Goal: Task Accomplishment & Management: Manage account settings

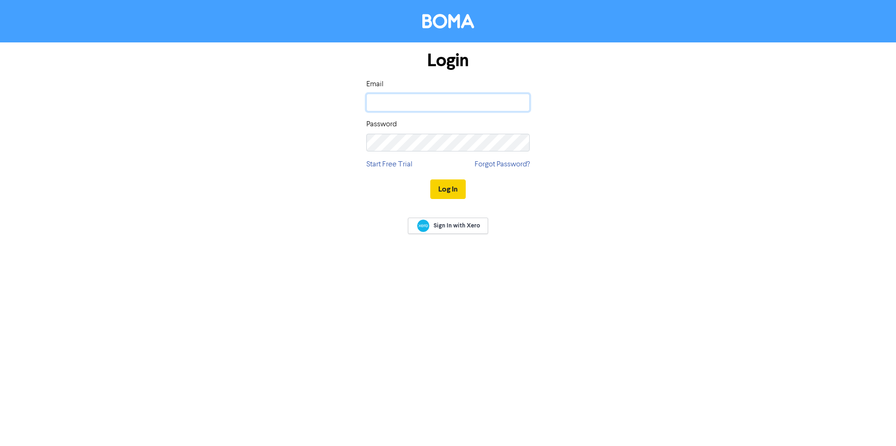
type input "[EMAIL_ADDRESS][DOMAIN_NAME]"
click at [461, 191] on button "Log In" at bounding box center [447, 190] width 35 height 20
click at [665, 72] on div "Login Email [EMAIL_ADDRESS][DOMAIN_NAME] Password Start Free Trial Forgot Passw…" at bounding box center [448, 125] width 532 height 166
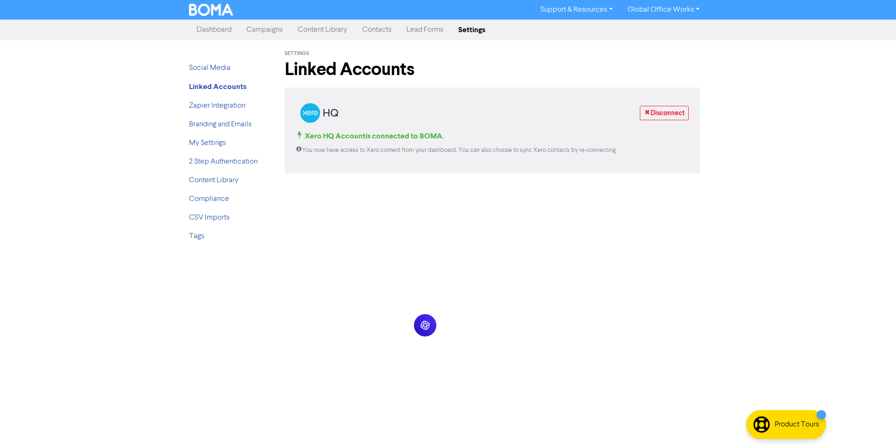
click at [248, 32] on link "Campaigns" at bounding box center [264, 30] width 51 height 19
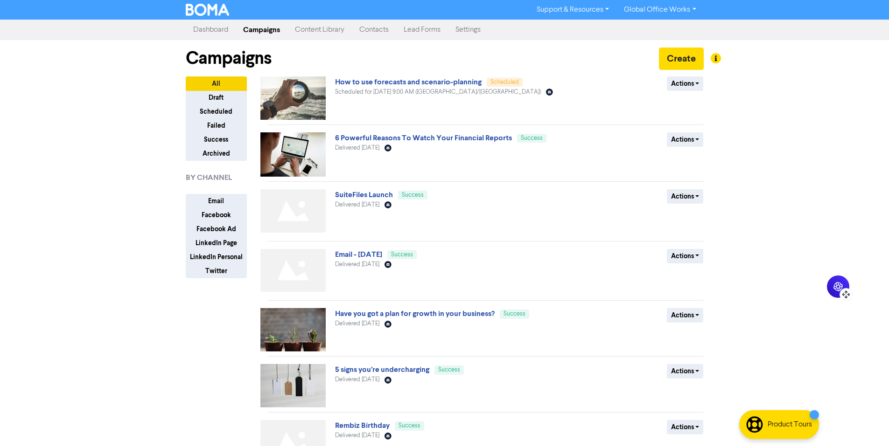
drag, startPoint x: 434, startPoint y: 332, endPoint x: 843, endPoint y: 292, distance: 411.5
click at [843, 292] on icon at bounding box center [845, 294] width 9 height 9
click at [839, 289] on icon at bounding box center [837, 286] width 9 height 9
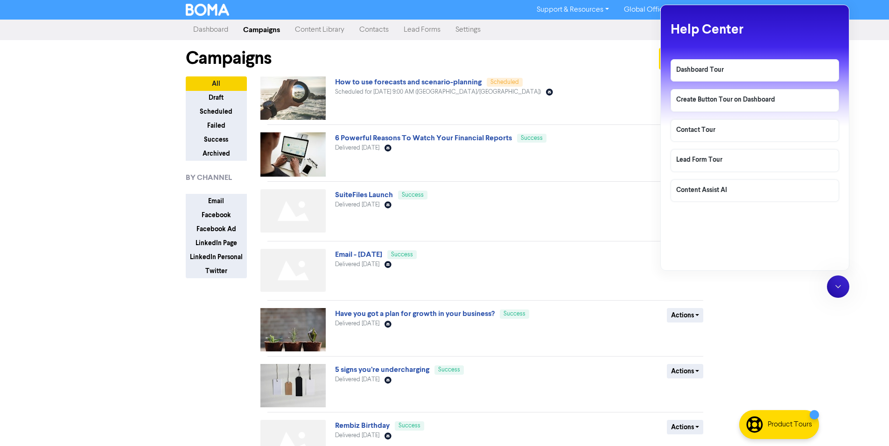
click at [834, 282] on div at bounding box center [838, 287] width 22 height 22
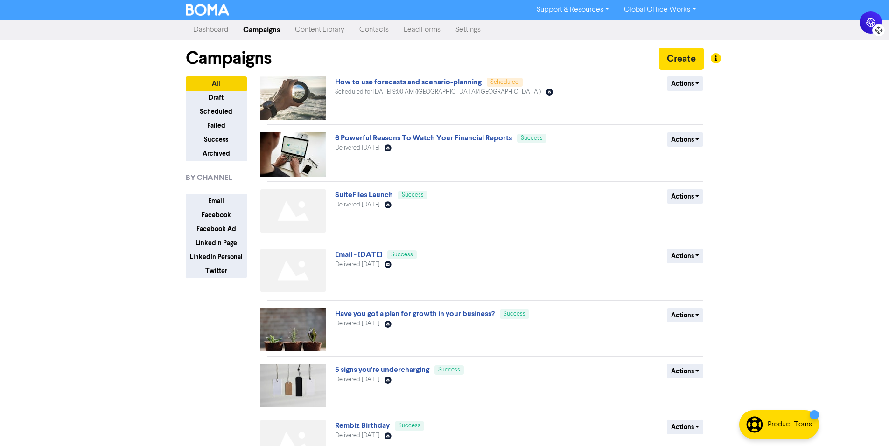
drag, startPoint x: 844, startPoint y: 277, endPoint x: 877, endPoint y: 26, distance: 252.6
click at [877, 26] on icon at bounding box center [878, 30] width 9 height 9
click at [696, 52] on button "Create" at bounding box center [681, 59] width 45 height 22
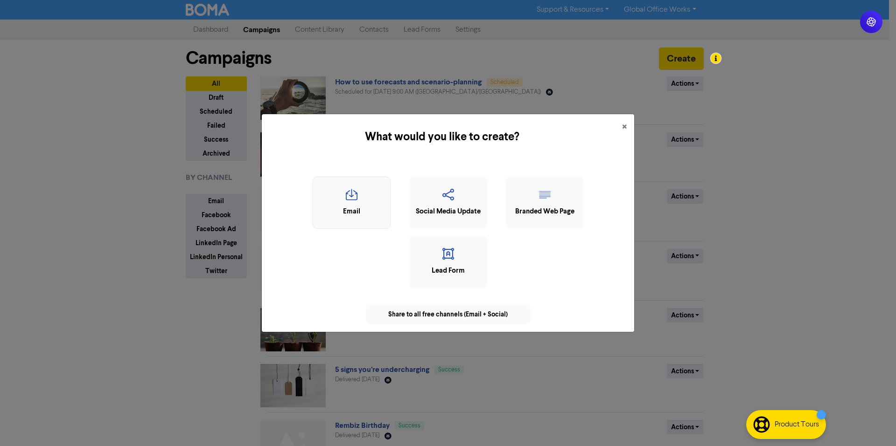
click at [370, 201] on icon "button" at bounding box center [352, 198] width 68 height 18
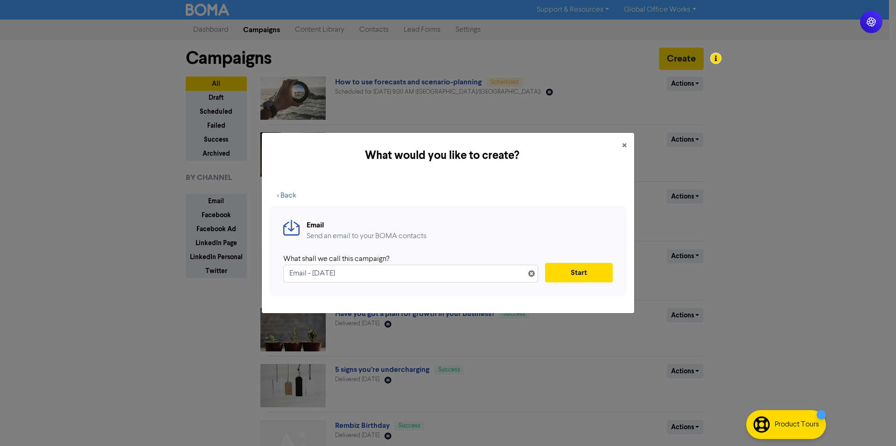
click at [390, 279] on input "Email - [DATE]" at bounding box center [410, 274] width 255 height 18
type input "[DATE] NEWS"
click at [561, 275] on button "Start" at bounding box center [579, 273] width 68 height 20
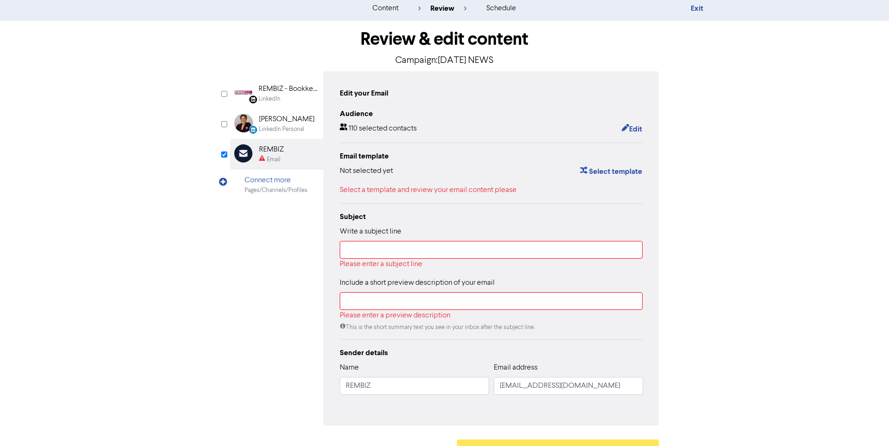
scroll to position [46, 0]
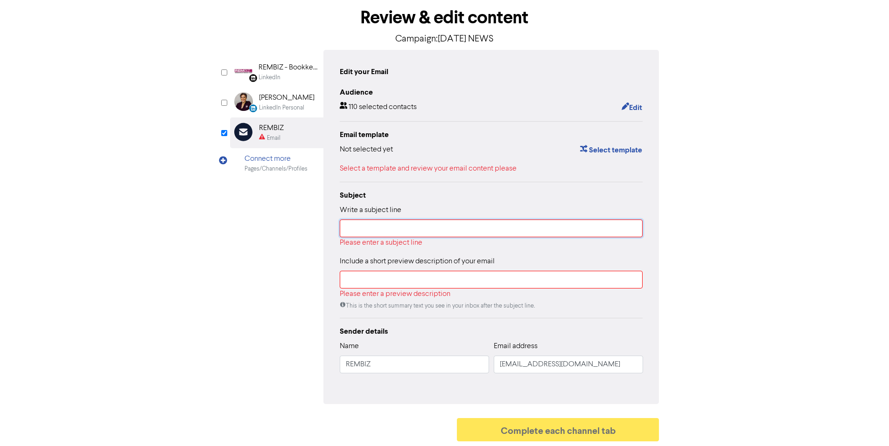
click at [513, 233] on input "text" at bounding box center [491, 229] width 303 height 18
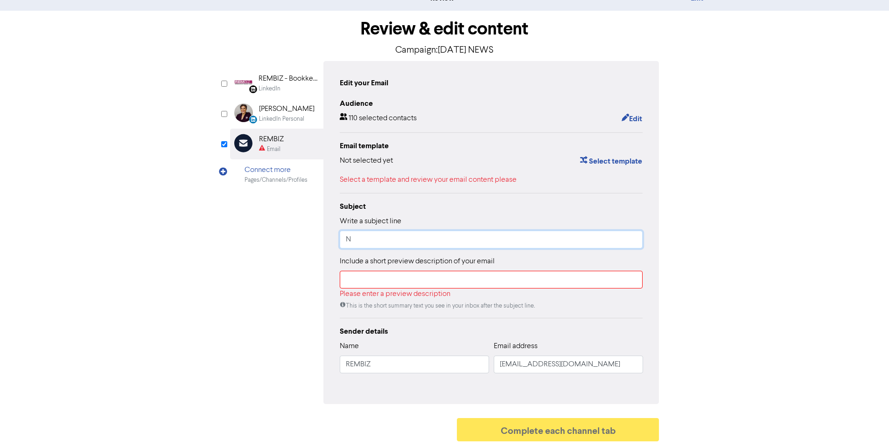
scroll to position [35, 0]
type input "N"
type input "REMBIZ NEWS"
type input "QUICK UPDATES FOR OCTOBER"
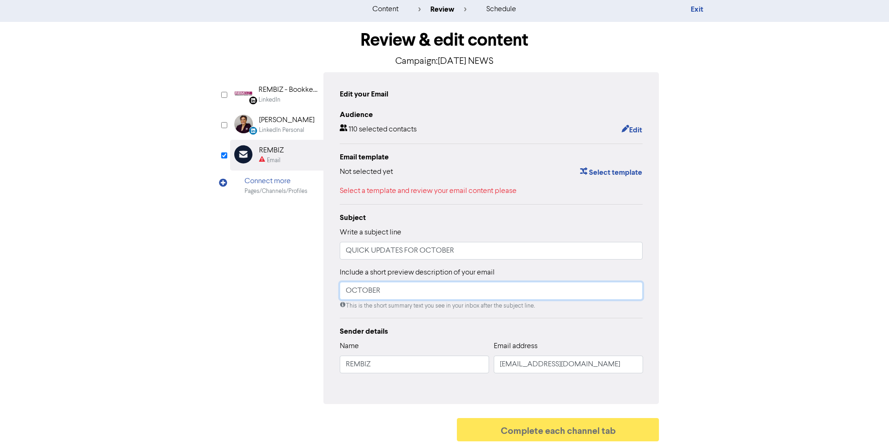
type input "OCTOBER"
click at [776, 258] on div "content review schedule Exit Review & edit content Campaign: [DATE] NEWS Linked…" at bounding box center [444, 222] width 889 height 450
click at [612, 171] on button "Select template" at bounding box center [610, 173] width 63 height 12
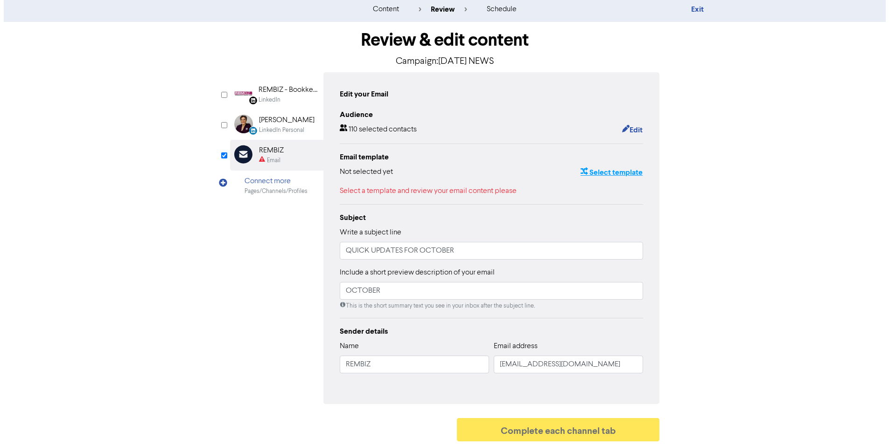
scroll to position [0, 0]
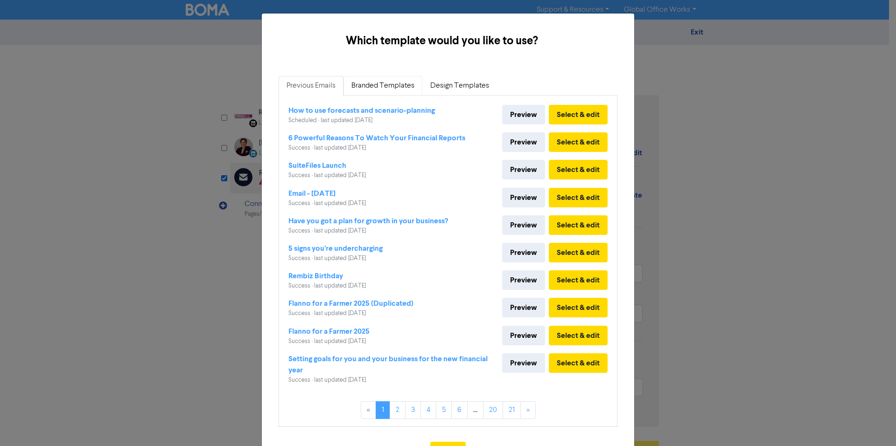
click at [407, 84] on link "Branded Templates" at bounding box center [382, 86] width 79 height 20
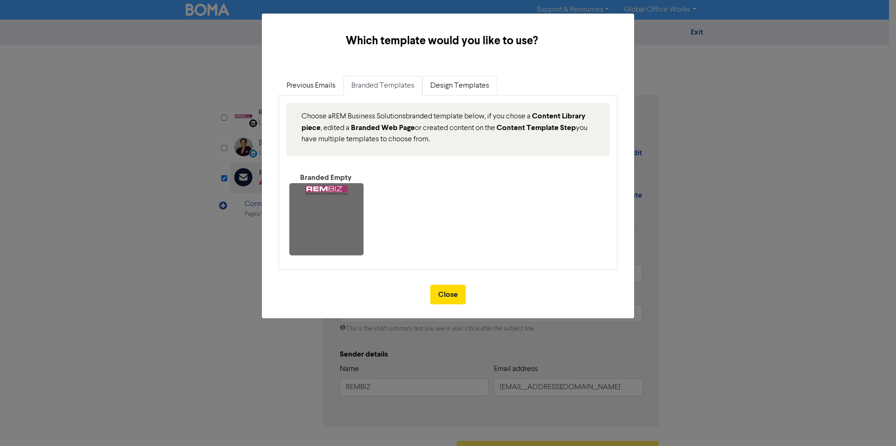
click at [441, 85] on link "Design Templates" at bounding box center [459, 86] width 75 height 20
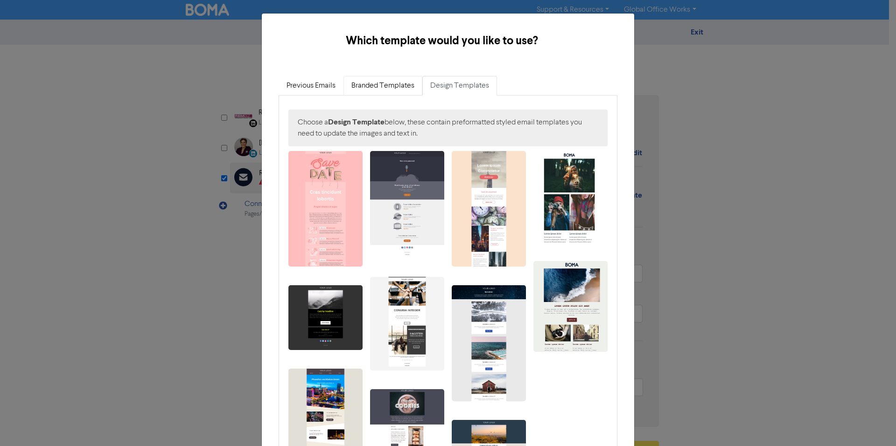
click at [407, 85] on link "Branded Templates" at bounding box center [382, 86] width 79 height 20
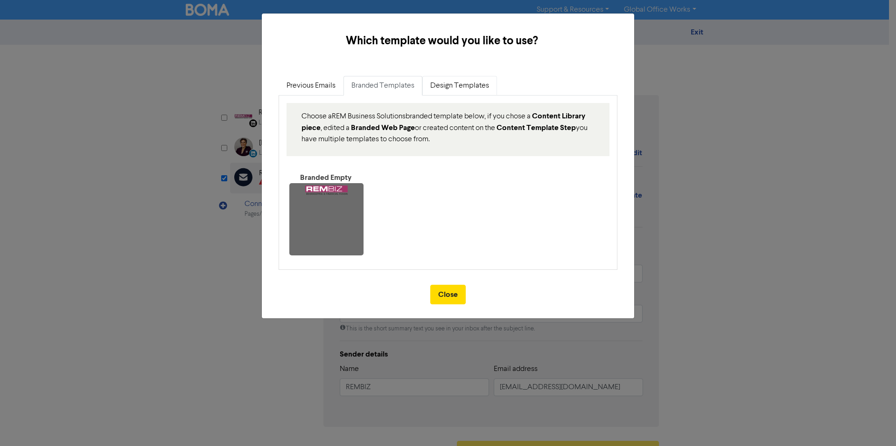
click at [474, 84] on link "Design Templates" at bounding box center [459, 86] width 75 height 20
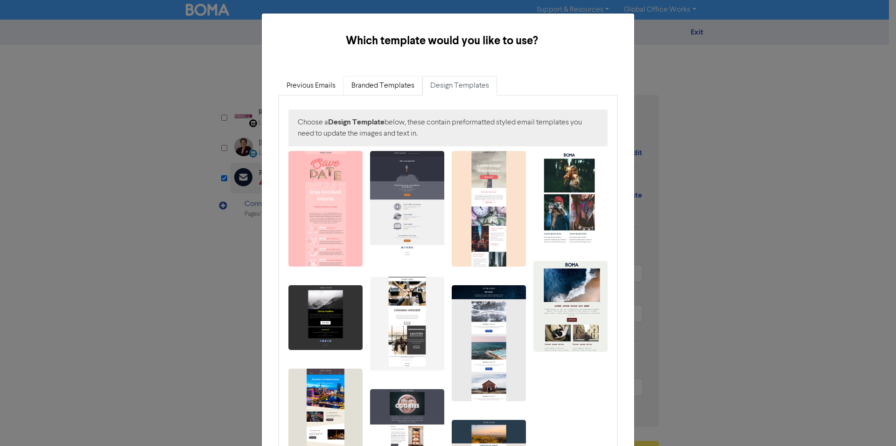
click at [414, 87] on link "Branded Templates" at bounding box center [382, 86] width 79 height 20
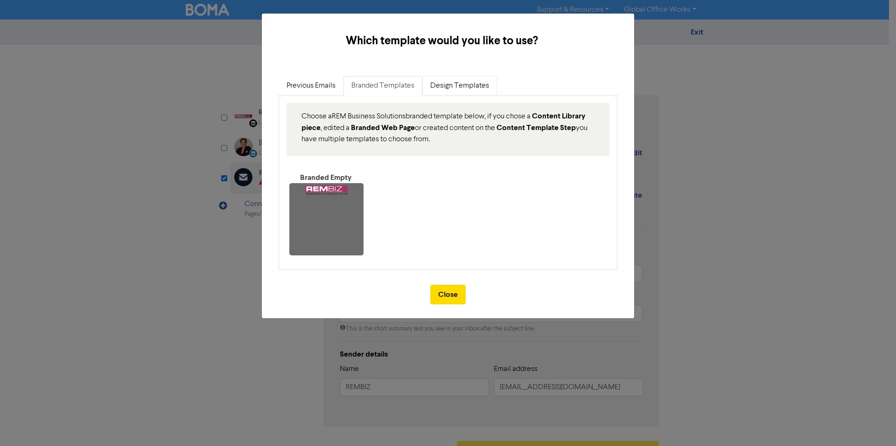
click at [457, 91] on link "Design Templates" at bounding box center [459, 86] width 75 height 20
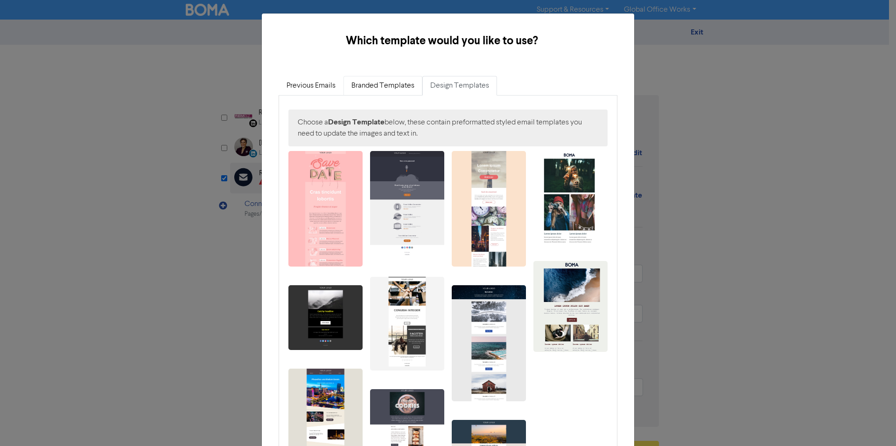
click at [403, 86] on link "Branded Templates" at bounding box center [382, 86] width 79 height 20
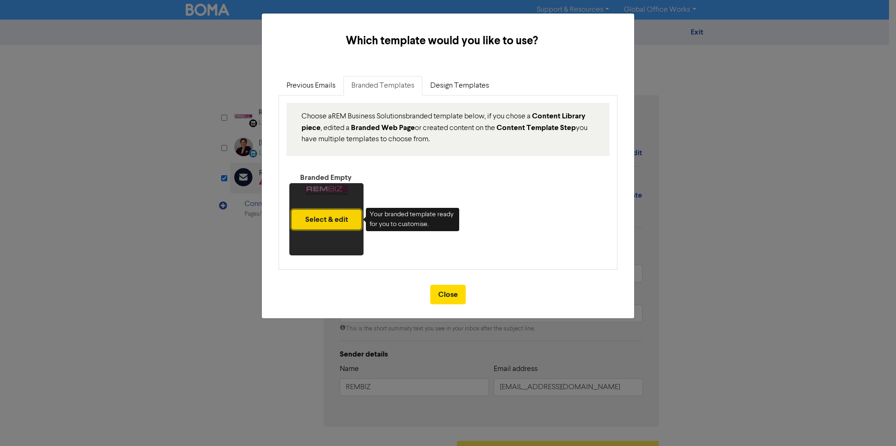
click at [338, 220] on button "Select & edit" at bounding box center [327, 220] width 70 height 20
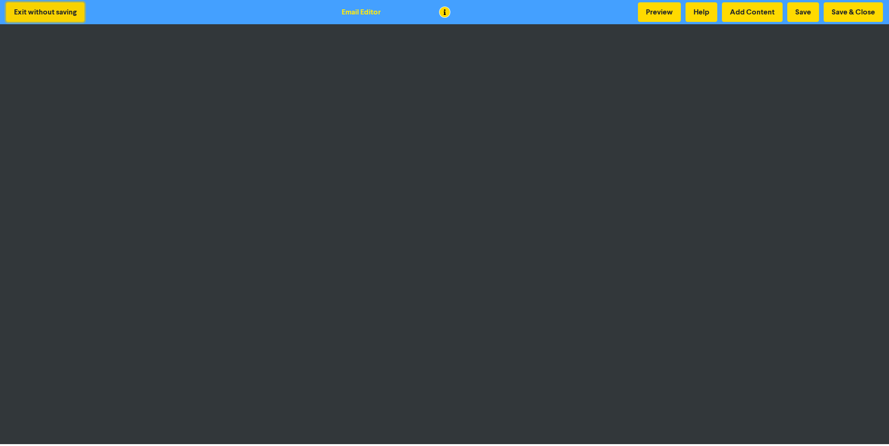
click at [74, 12] on button "Exit without saving" at bounding box center [45, 12] width 78 height 20
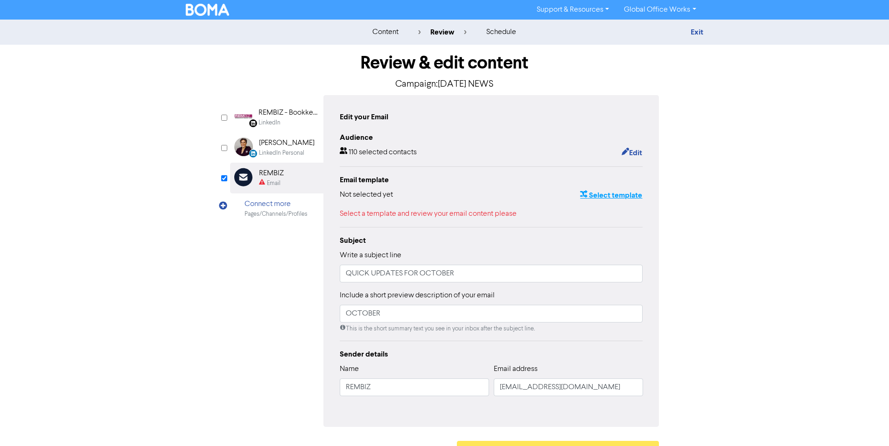
click at [595, 193] on button "Select template" at bounding box center [610, 195] width 63 height 12
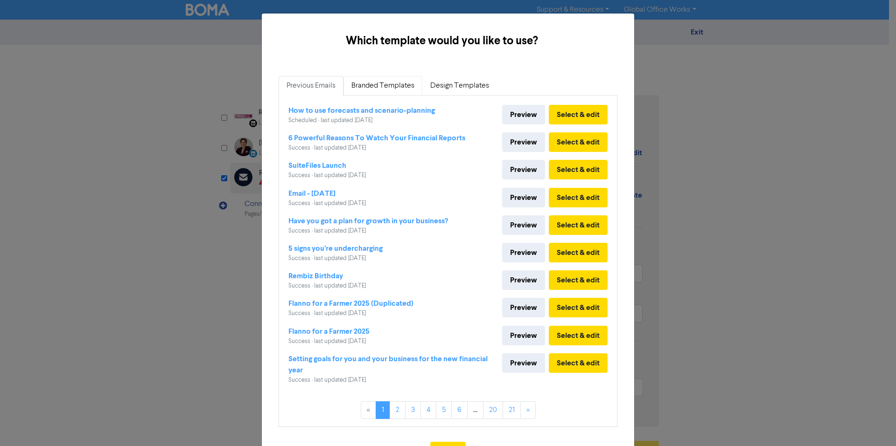
click at [386, 86] on link "Branded Templates" at bounding box center [382, 86] width 79 height 20
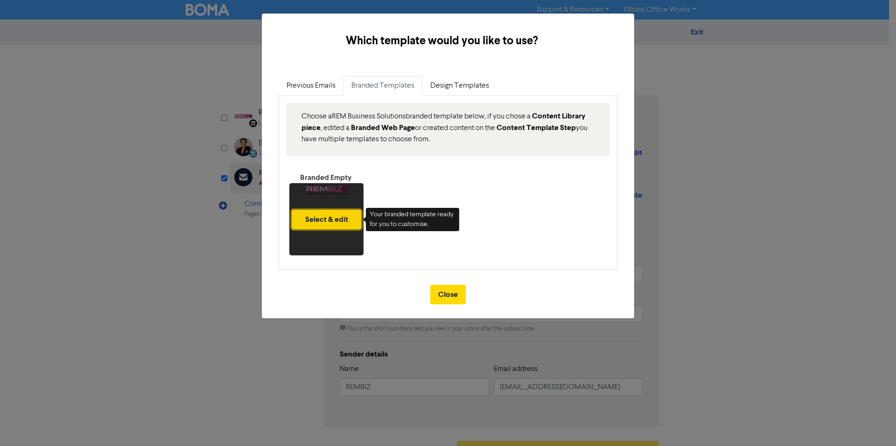
click at [345, 215] on button "Select & edit" at bounding box center [327, 220] width 70 height 20
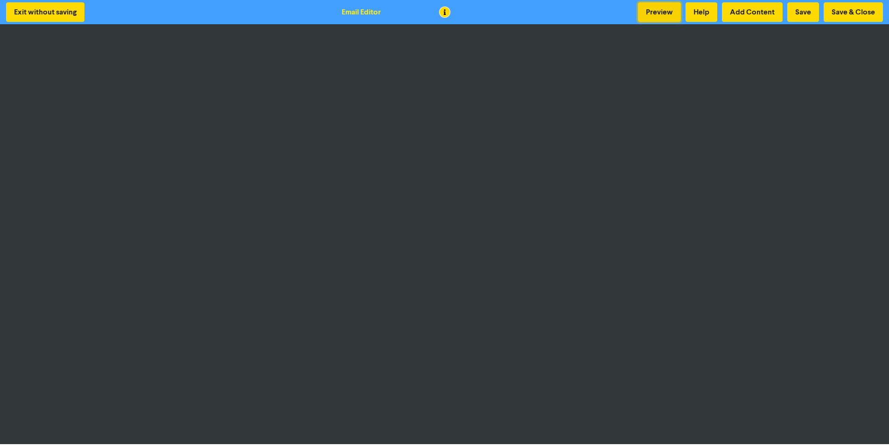
click at [667, 15] on button "Preview" at bounding box center [659, 12] width 43 height 20
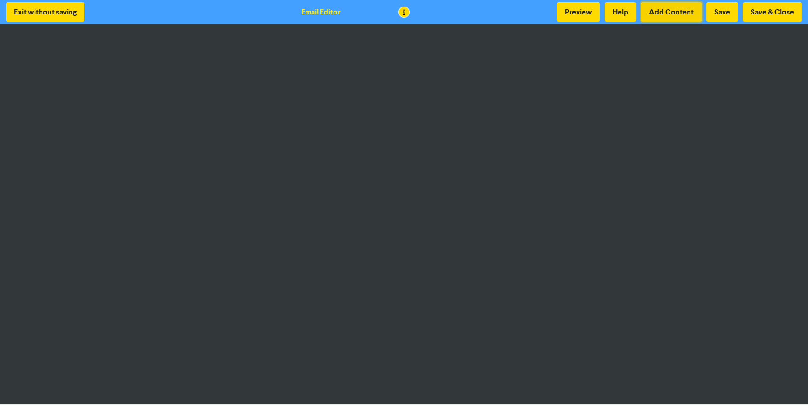
click at [667, 18] on button "Add Content" at bounding box center [671, 12] width 61 height 20
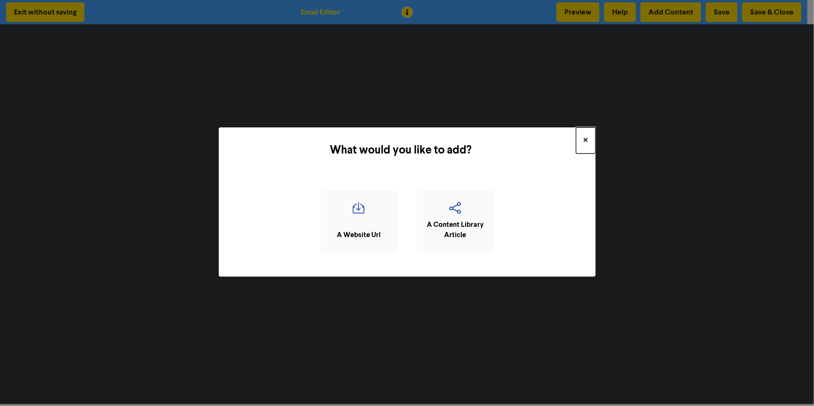
click at [592, 141] on button "×" at bounding box center [586, 140] width 20 height 26
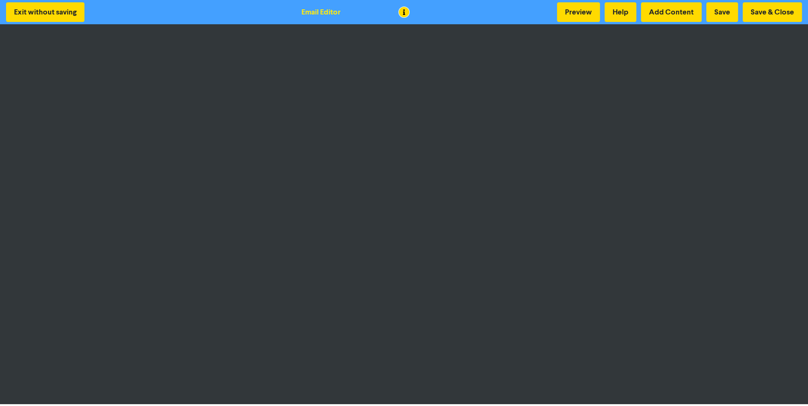
scroll to position [1, 0]
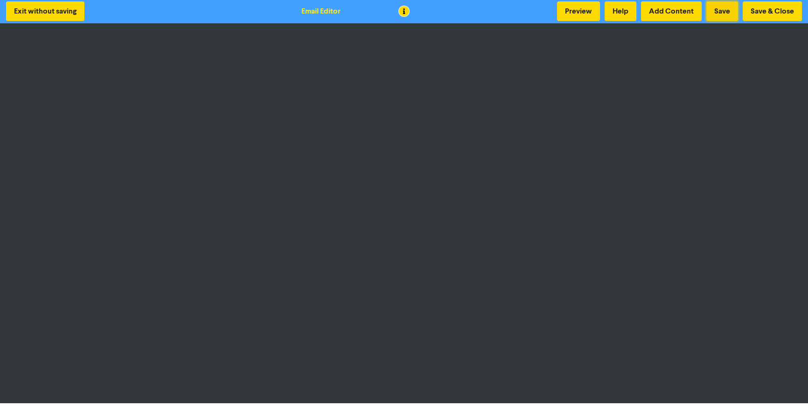
click at [736, 11] on button "Save" at bounding box center [722, 11] width 32 height 20
click at [771, 15] on button "Save & Close" at bounding box center [772, 11] width 59 height 20
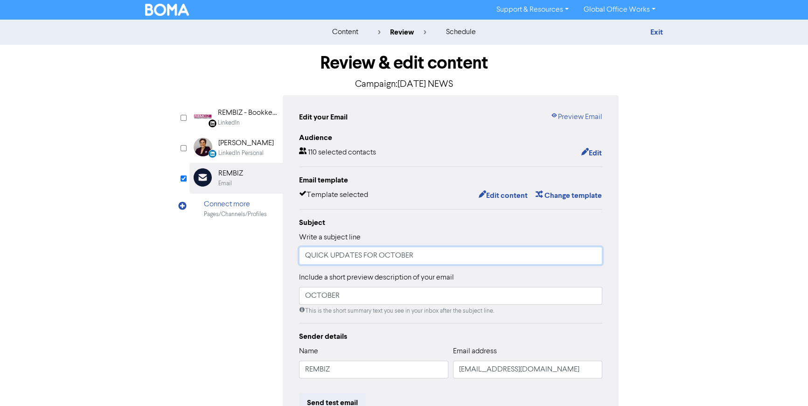
click at [422, 255] on input "QUICK UPDATES FOR OCTOBER" at bounding box center [450, 256] width 303 height 18
type input "o"
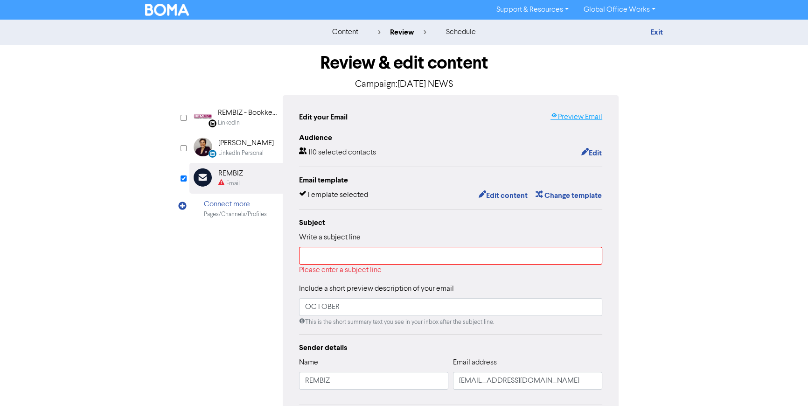
click at [560, 117] on link "Preview Email" at bounding box center [576, 116] width 52 height 11
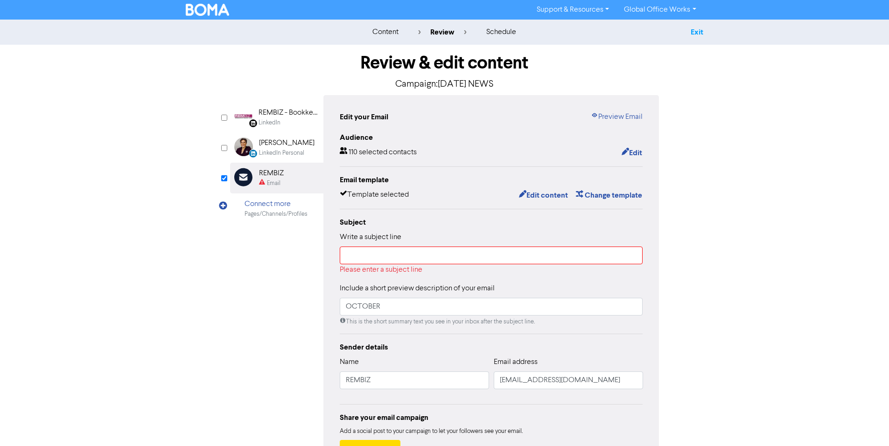
click at [702, 33] on link "Exit" at bounding box center [696, 32] width 13 height 9
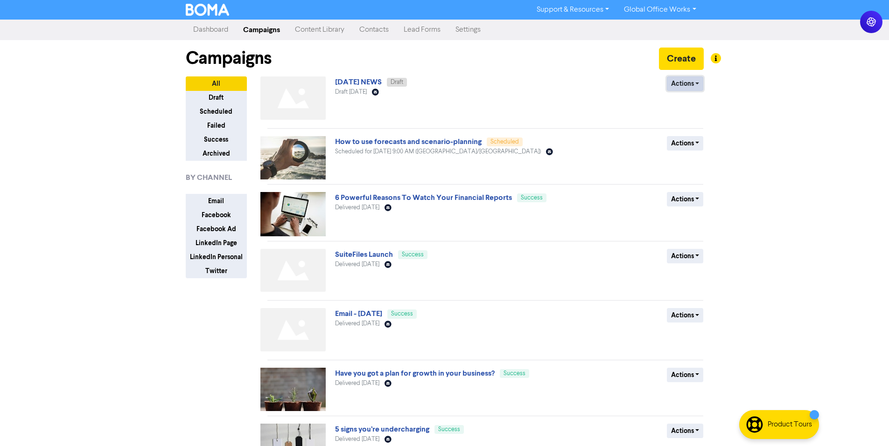
click at [689, 87] on button "Actions" at bounding box center [685, 84] width 37 height 14
click at [694, 132] on button "Rename" at bounding box center [704, 133] width 74 height 15
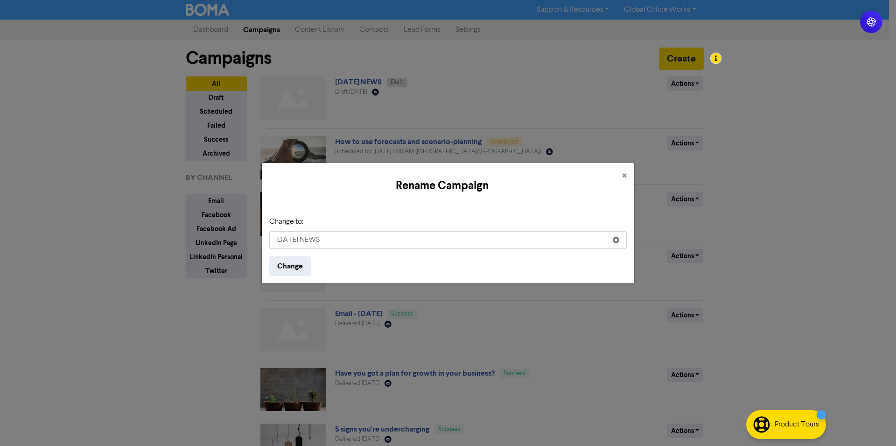
click at [364, 242] on input "[DATE] NEWS" at bounding box center [447, 240] width 357 height 18
type input "rembiz"
type input "OCTOBER NEWSLETTER"
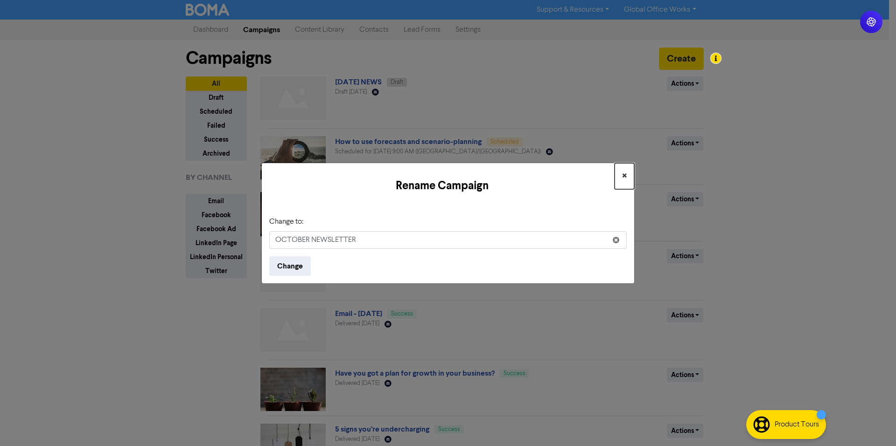
click at [627, 174] on button "×" at bounding box center [624, 176] width 20 height 26
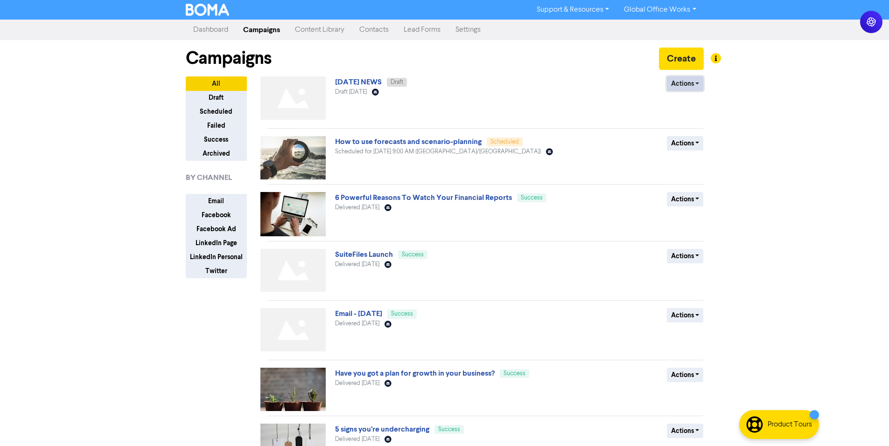
click at [681, 84] on button "Actions" at bounding box center [685, 84] width 37 height 14
click at [690, 136] on button "Rename" at bounding box center [704, 133] width 74 height 15
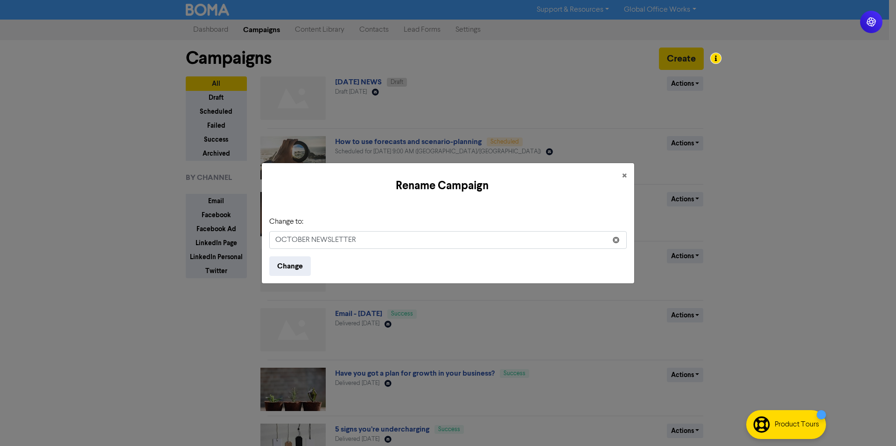
click at [366, 243] on input "OCTOBER NEWSLETTER" at bounding box center [447, 240] width 357 height 18
click at [301, 265] on button "Change" at bounding box center [290, 267] width 42 height 20
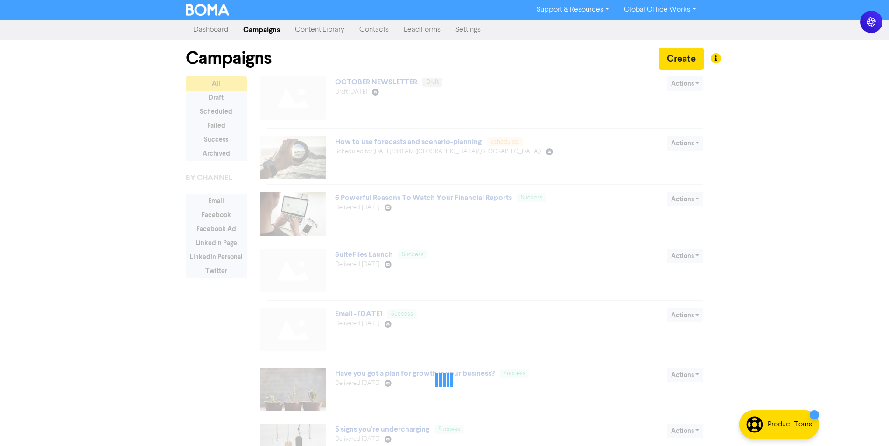
click at [795, 152] on div "Support & Resources Video Tutorials FAQ & Guides Marketing Education Global Off…" at bounding box center [444, 223] width 889 height 446
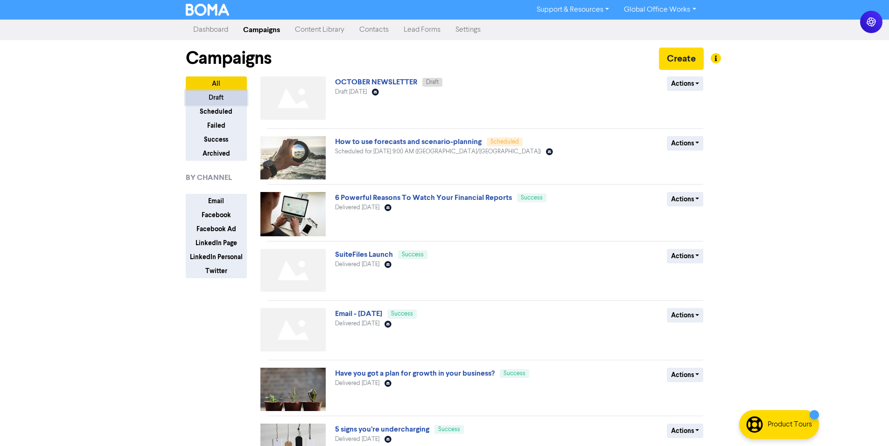
click at [226, 101] on button "Draft" at bounding box center [216, 97] width 61 height 14
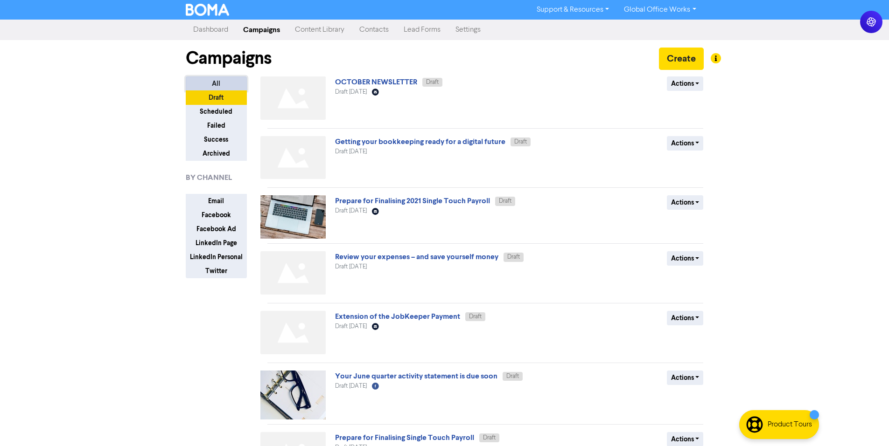
click at [238, 89] on button "All" at bounding box center [216, 84] width 61 height 14
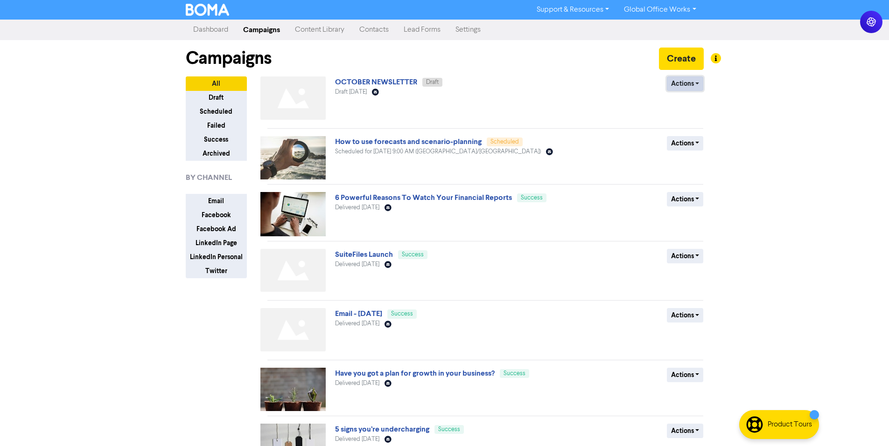
click at [703, 86] on button "Actions" at bounding box center [685, 84] width 37 height 14
click at [116, 169] on div "Support & Resources Video Tutorials FAQ & Guides Marketing Education Global Off…" at bounding box center [444, 223] width 889 height 446
click at [371, 85] on link "OCTOBER NEWSLETTER" at bounding box center [376, 81] width 82 height 9
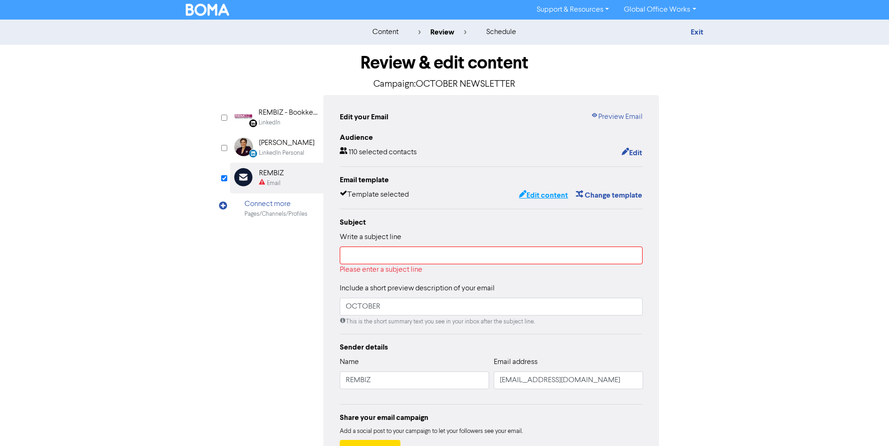
click at [557, 196] on button "Edit content" at bounding box center [543, 195] width 50 height 12
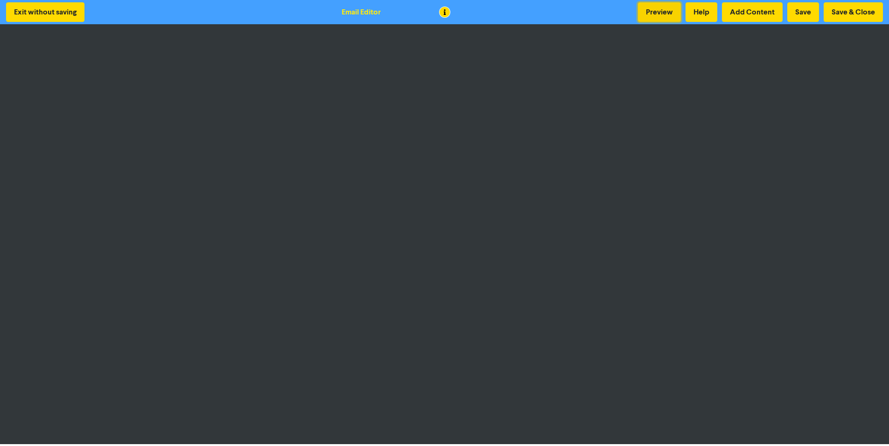
click at [651, 7] on button "Preview" at bounding box center [659, 12] width 43 height 20
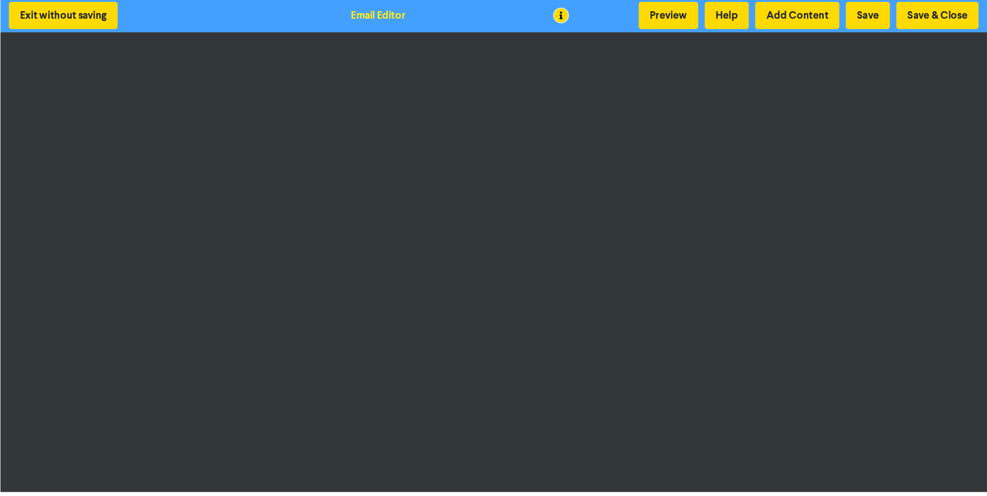
scroll to position [1, 0]
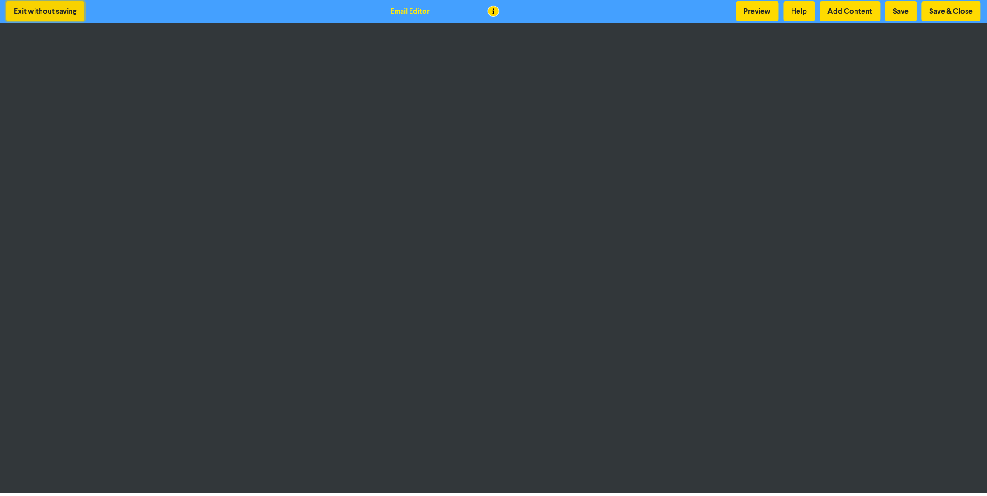
click at [51, 12] on button "Exit without saving" at bounding box center [45, 11] width 78 height 20
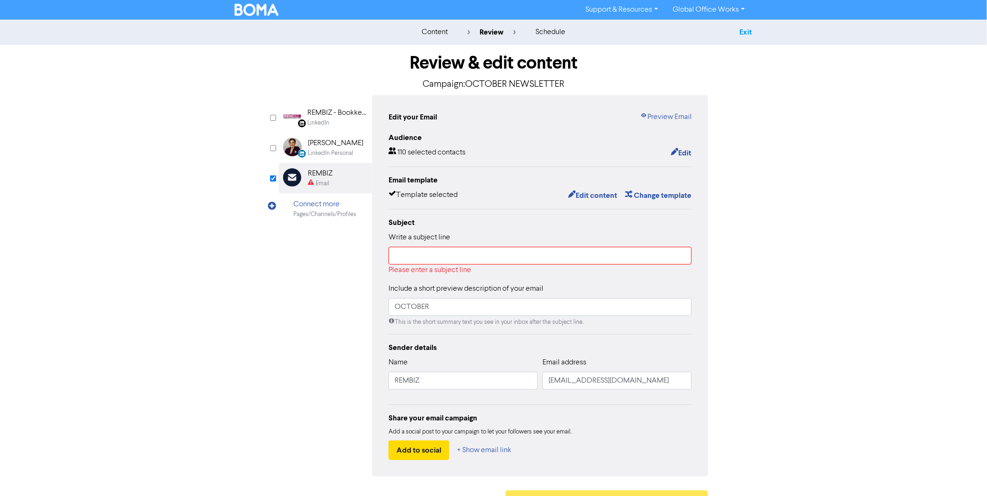
click at [743, 29] on link "Exit" at bounding box center [746, 32] width 13 height 9
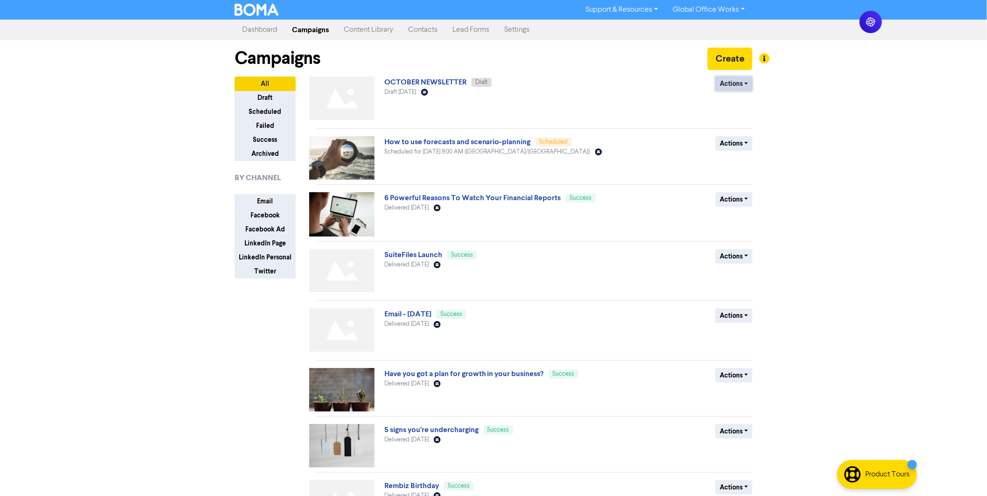
click at [731, 85] on button "Actions" at bounding box center [734, 84] width 37 height 14
click at [741, 132] on button "Rename" at bounding box center [753, 133] width 74 height 15
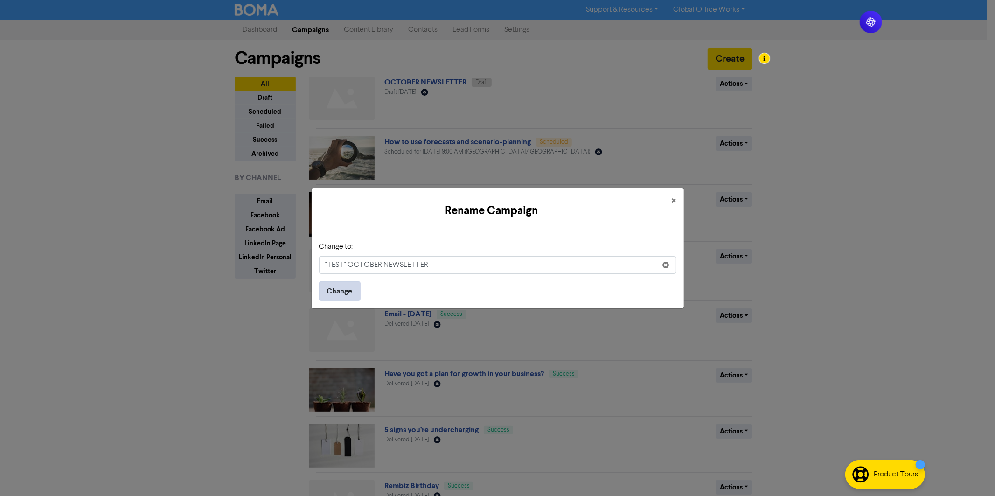
type input ""TEST" OCTOBER NEWSLETTER"
click at [343, 292] on button "Change" at bounding box center [340, 291] width 42 height 20
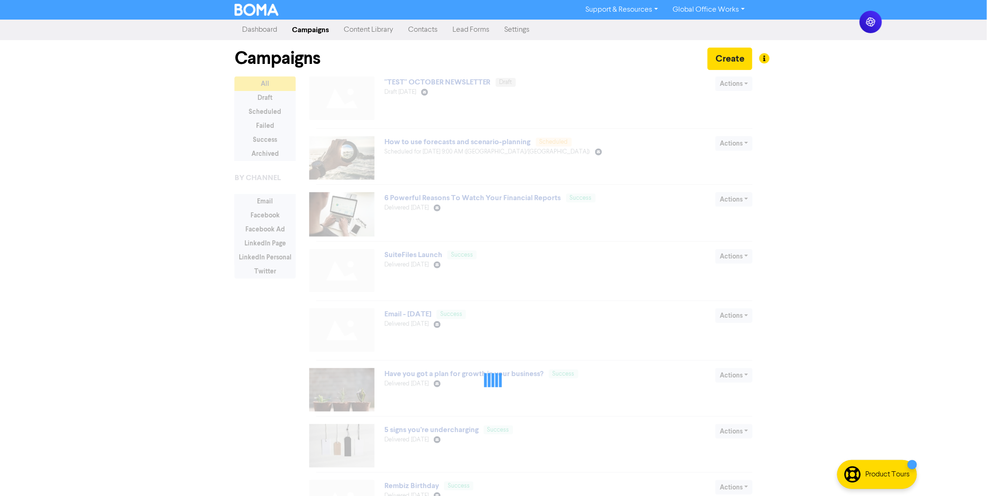
click at [142, 223] on div "Support & Resources Video Tutorials FAQ & Guides Marketing Education Global Off…" at bounding box center [493, 248] width 987 height 496
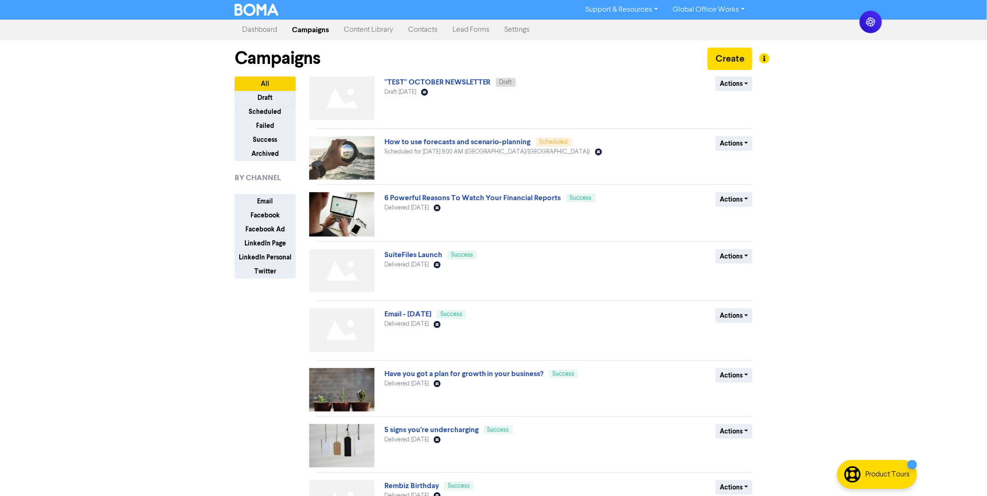
click at [193, 247] on div "Support & Resources Video Tutorials FAQ & Guides Marketing Education Global Off…" at bounding box center [493, 248] width 987 height 496
click at [208, 166] on div "Support & Resources Video Tutorials FAQ & Guides Marketing Education Global Off…" at bounding box center [493, 248] width 987 height 496
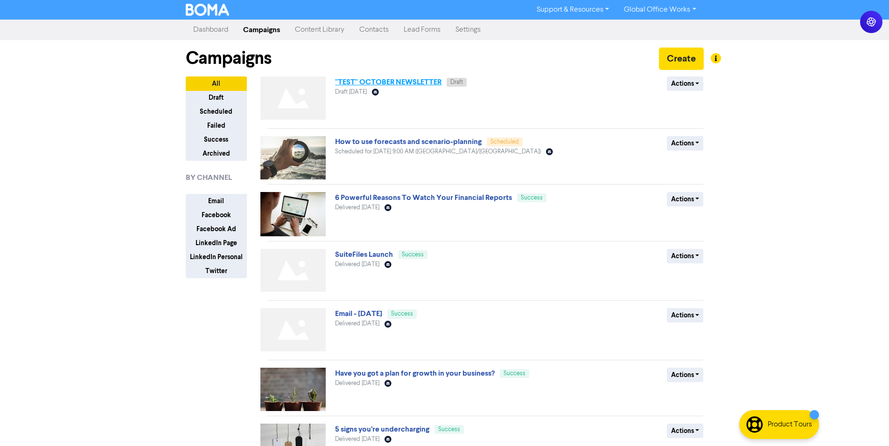
click at [364, 84] on link ""TEST" OCTOBER NEWSLETTER" at bounding box center [388, 81] width 106 height 9
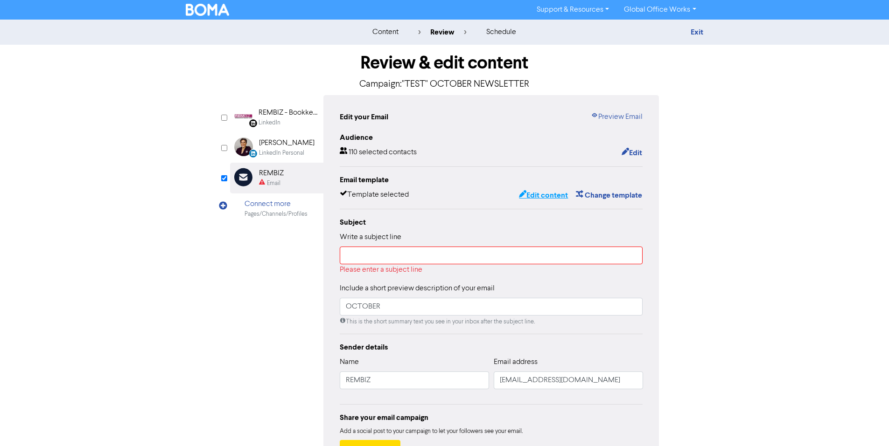
click at [566, 198] on button "Edit content" at bounding box center [543, 195] width 50 height 12
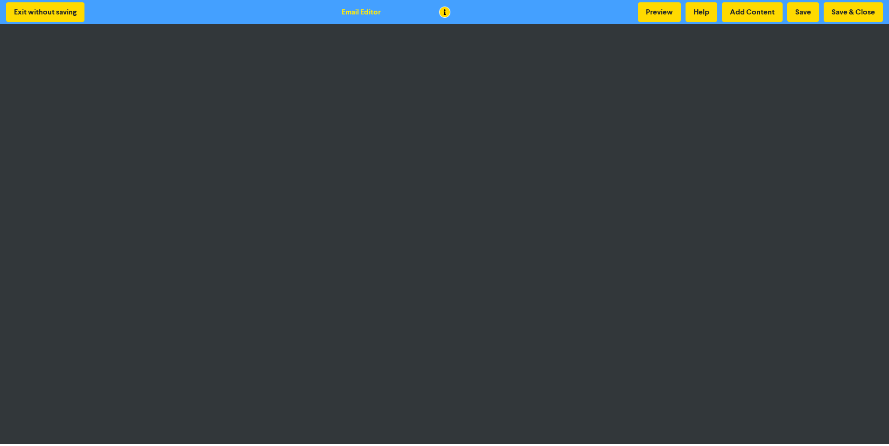
scroll to position [1, 0]
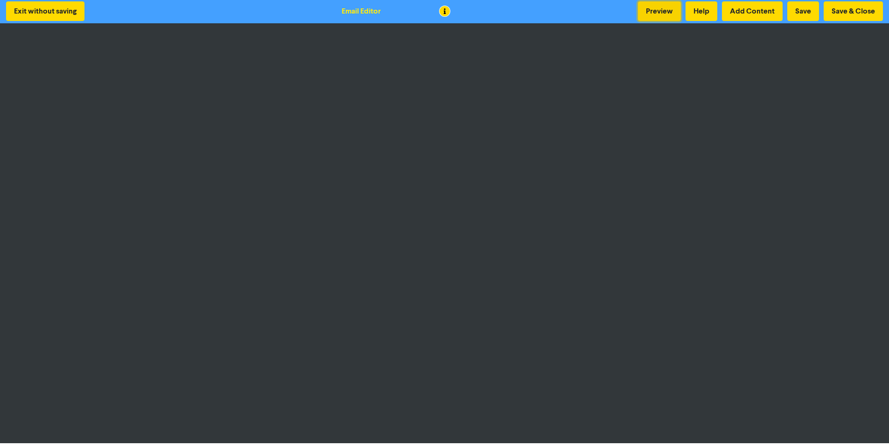
click at [646, 13] on button "Preview" at bounding box center [659, 11] width 43 height 20
click at [841, 16] on button "Save & Close" at bounding box center [852, 11] width 59 height 20
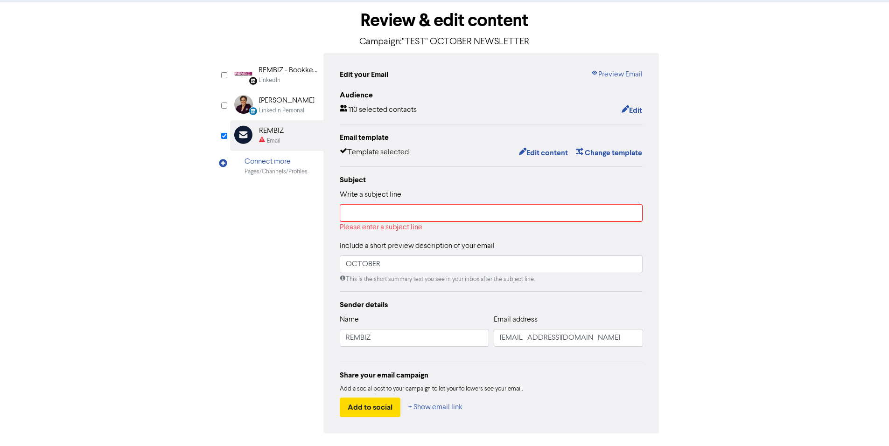
scroll to position [73, 0]
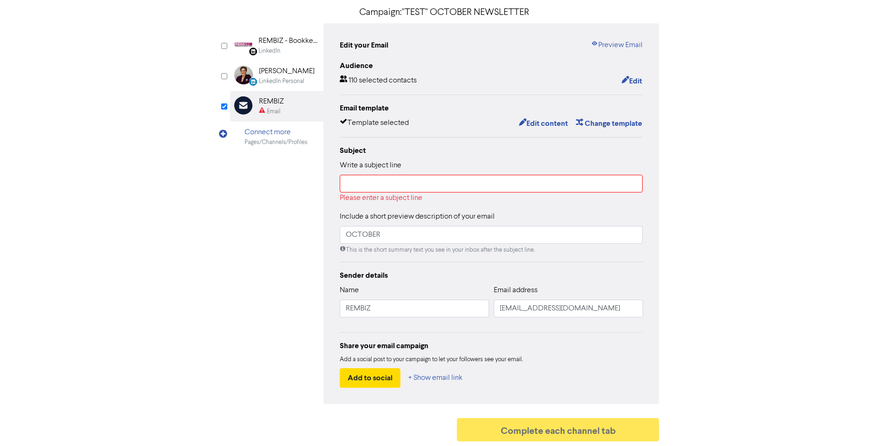
click at [283, 131] on div "Connect more" at bounding box center [275, 132] width 63 height 11
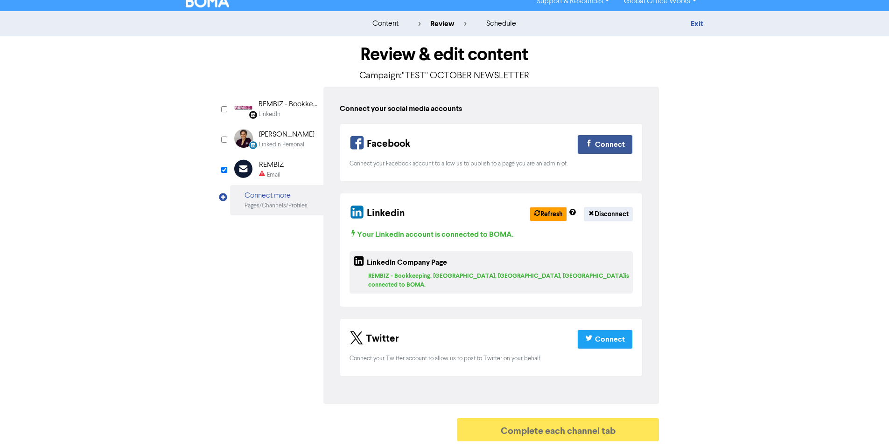
scroll to position [0, 0]
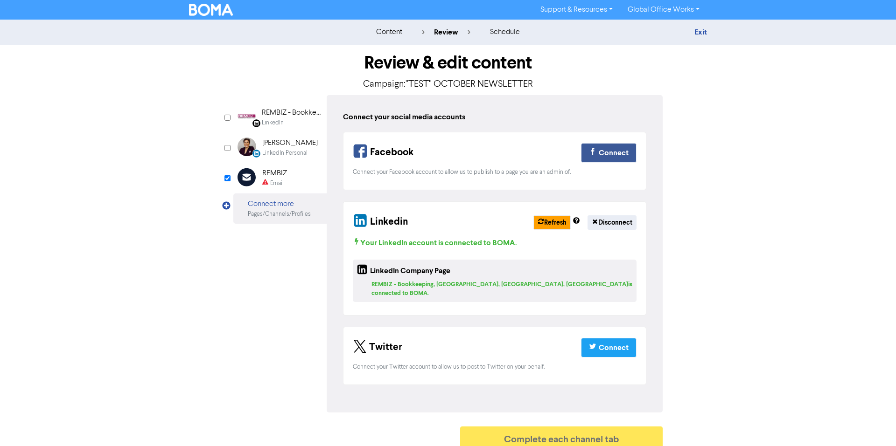
click at [265, 271] on div "LinkedIn Page Created with Sketch. REMBIZ - Bookkeeping, [GEOGRAPHIC_DATA], [GE…" at bounding box center [447, 254] width 429 height 318
click at [258, 215] on div "Pages/Channels/Profiles" at bounding box center [279, 214] width 63 height 9
click at [261, 252] on div "LinkedIn Page Created with Sketch. REMBIZ - Bookkeeping, [GEOGRAPHIC_DATA], [GE…" at bounding box center [447, 254] width 429 height 318
click at [690, 240] on div "Review & edit content Campaign: "TEST" OCTOBER NEWSLETTER LinkedIn Page Created…" at bounding box center [448, 250] width 532 height 410
click at [703, 32] on link "Exit" at bounding box center [700, 32] width 13 height 9
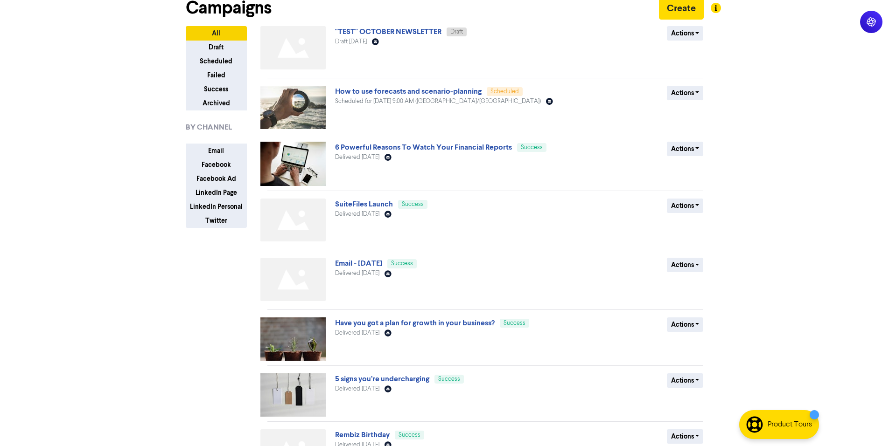
scroll to position [93, 0]
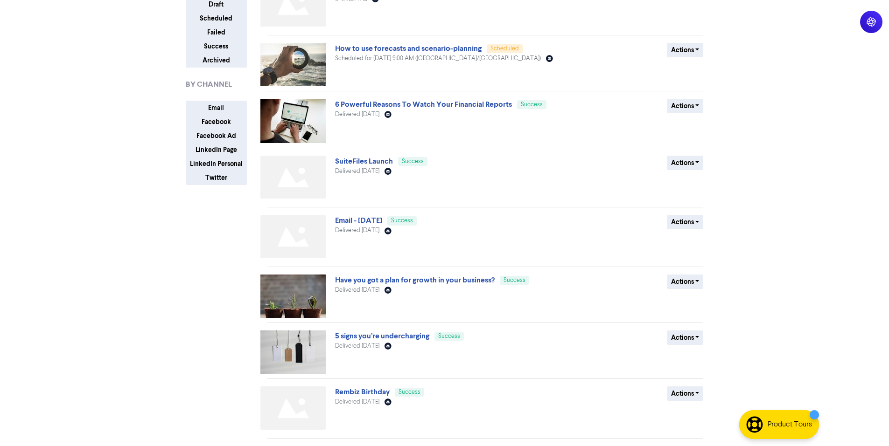
click at [365, 275] on div "Have you got a plan for growth in your business? Success Delivered [DATE] Email…" at bounding box center [447, 296] width 225 height 43
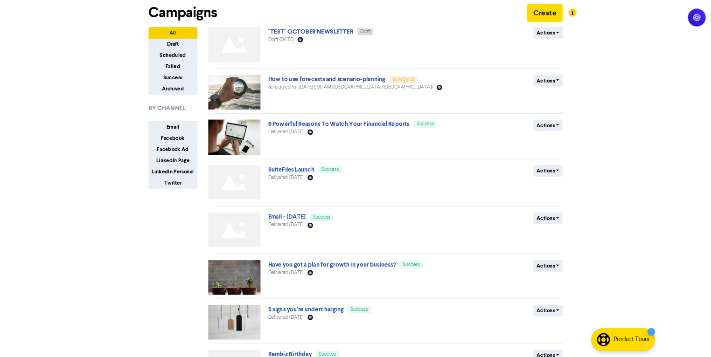
scroll to position [0, 0]
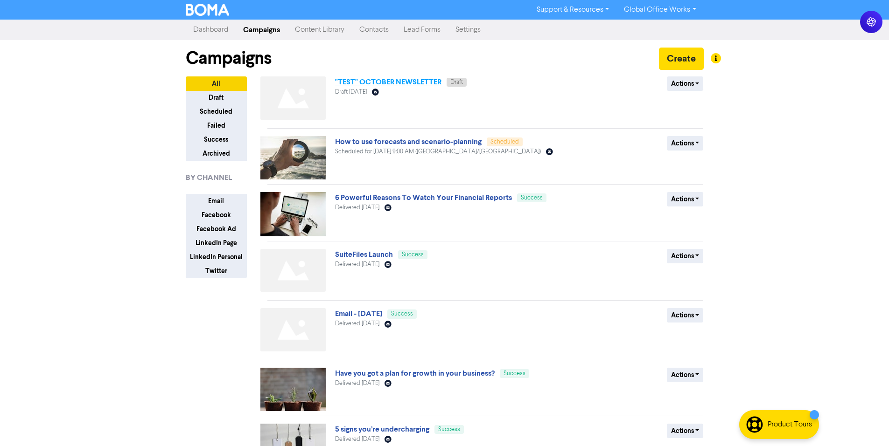
click at [428, 80] on link ""TEST" OCTOBER NEWSLETTER" at bounding box center [388, 81] width 106 height 9
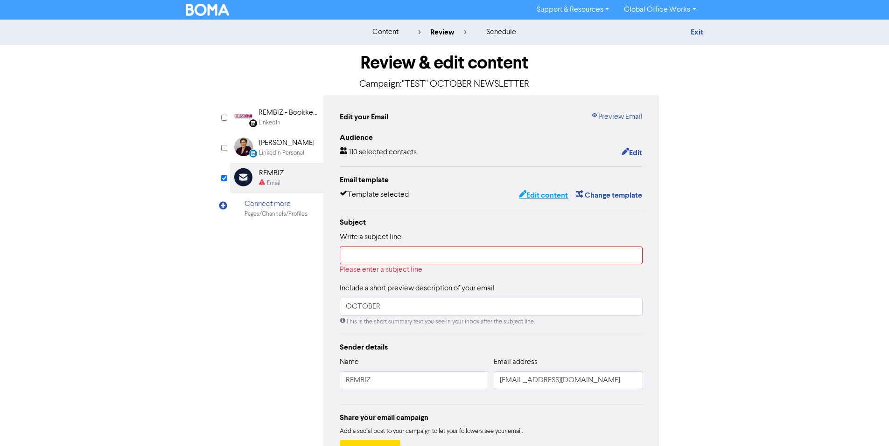
click at [564, 194] on button "Edit content" at bounding box center [543, 195] width 50 height 12
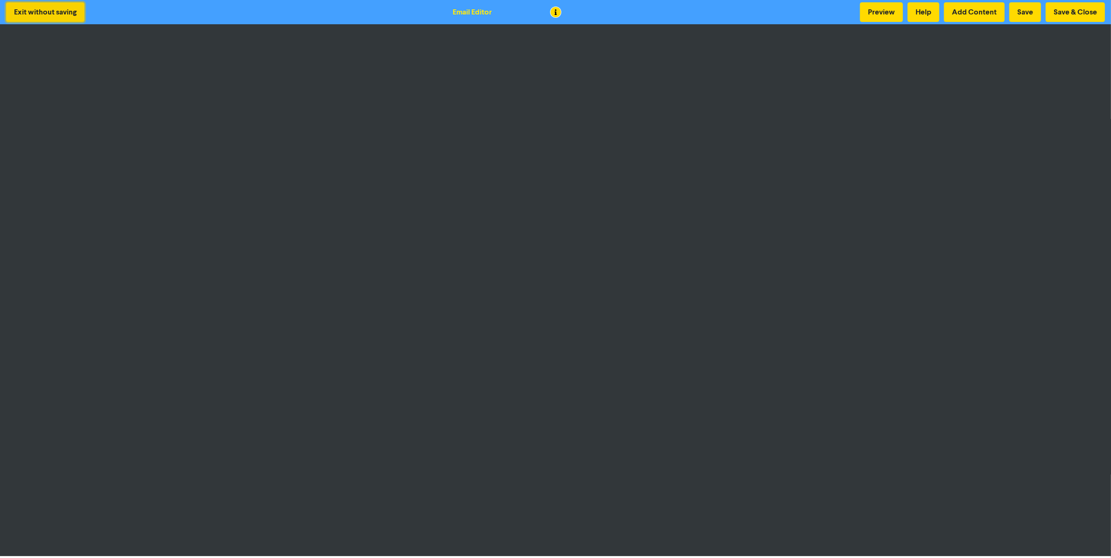
click at [52, 13] on button "Exit without saving" at bounding box center [45, 12] width 78 height 20
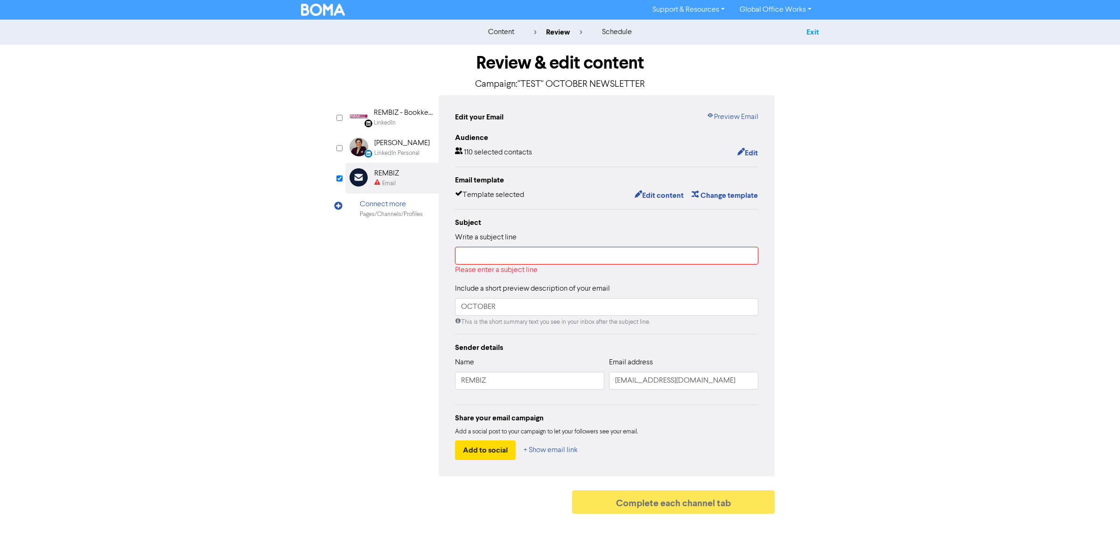
click at [817, 28] on link "Exit" at bounding box center [812, 32] width 13 height 9
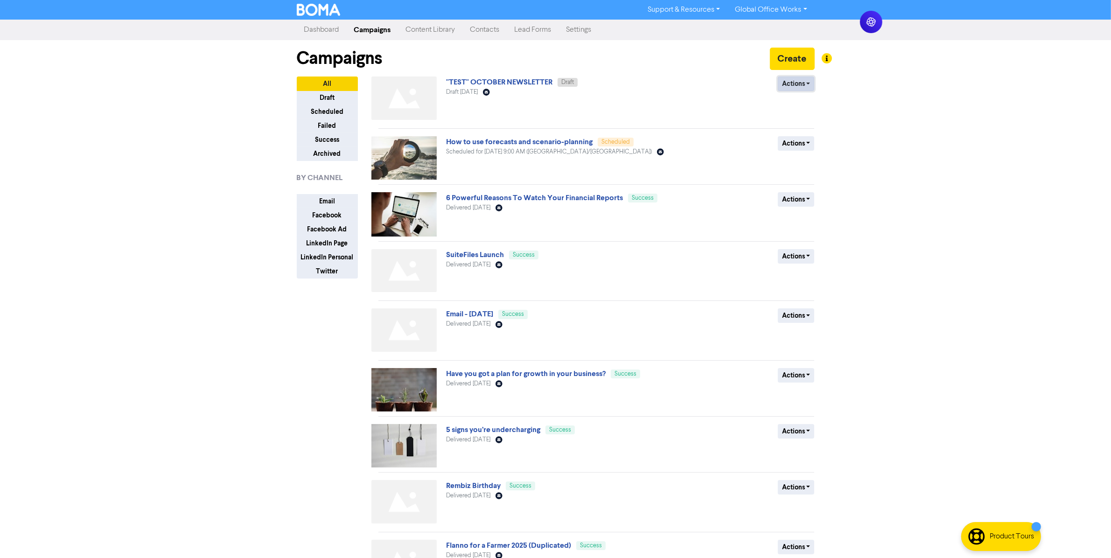
click at [798, 85] on button "Actions" at bounding box center [796, 84] width 37 height 14
click at [803, 147] on button "Archive" at bounding box center [815, 148] width 74 height 15
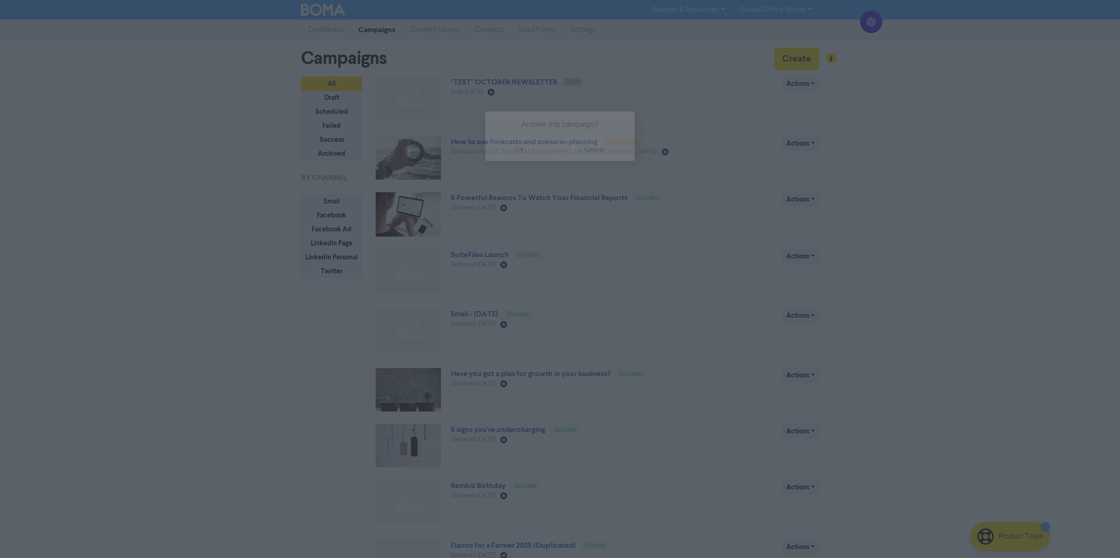
click at [518, 150] on button "ok" at bounding box center [519, 149] width 69 height 23
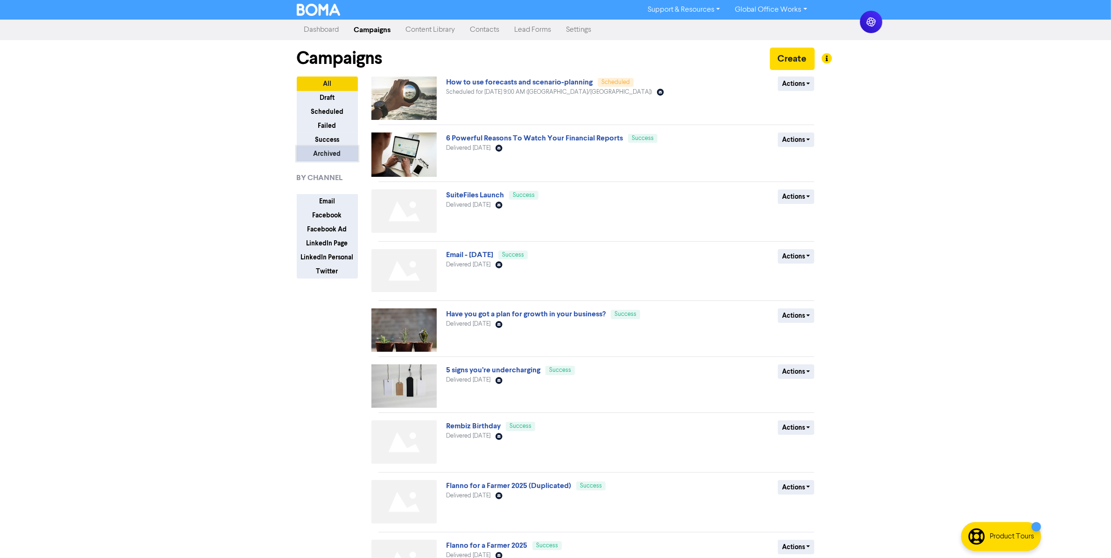
click at [338, 151] on button "Archived" at bounding box center [327, 153] width 61 height 14
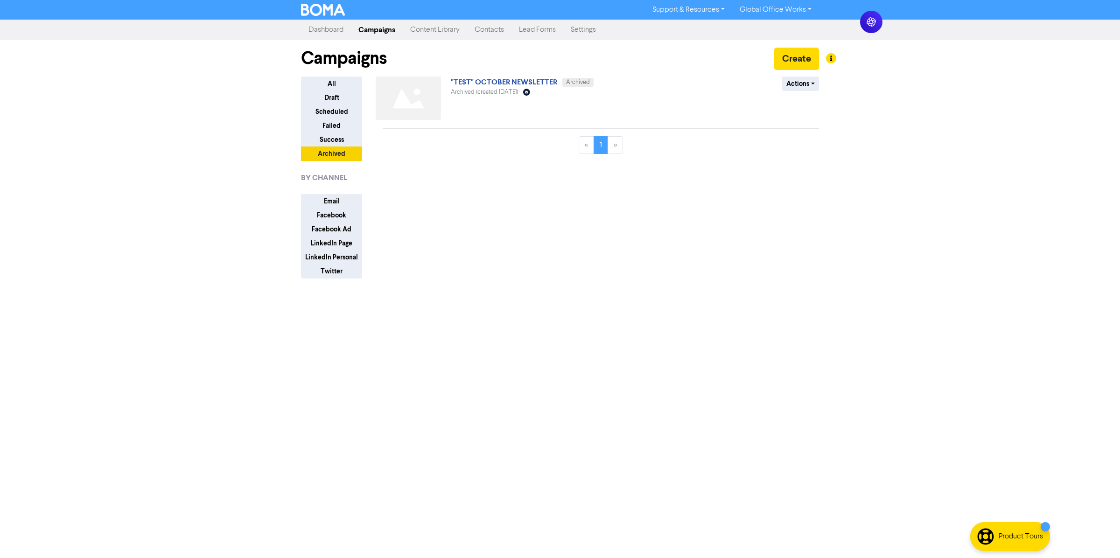
click at [483, 149] on div "« 1 »" at bounding box center [601, 148] width 436 height 25
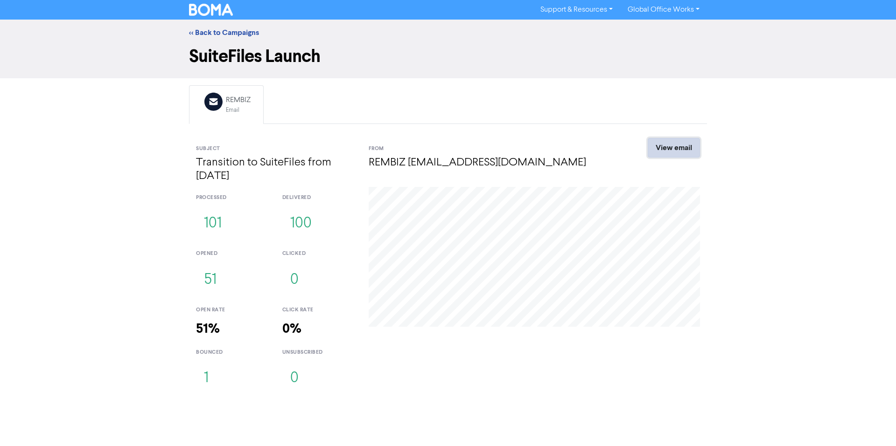
click at [675, 152] on link "View email" at bounding box center [673, 148] width 52 height 20
click at [652, 149] on link "View email" at bounding box center [673, 148] width 52 height 20
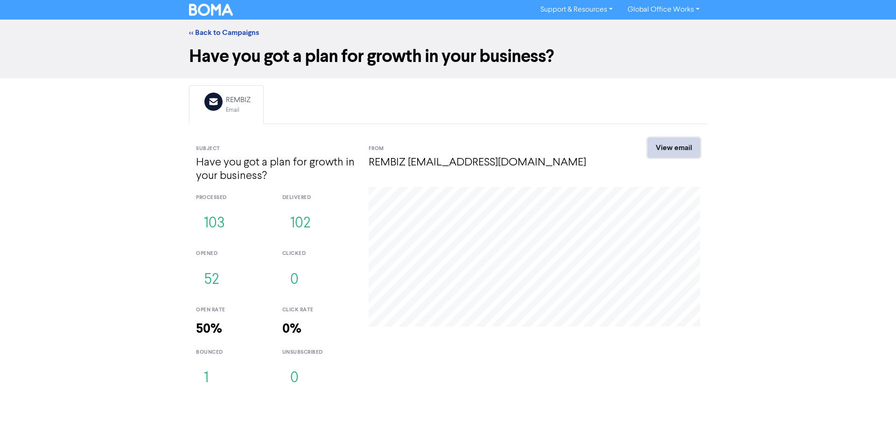
click at [685, 150] on link "View email" at bounding box center [673, 148] width 52 height 20
